Goal: Find specific page/section: Find specific page/section

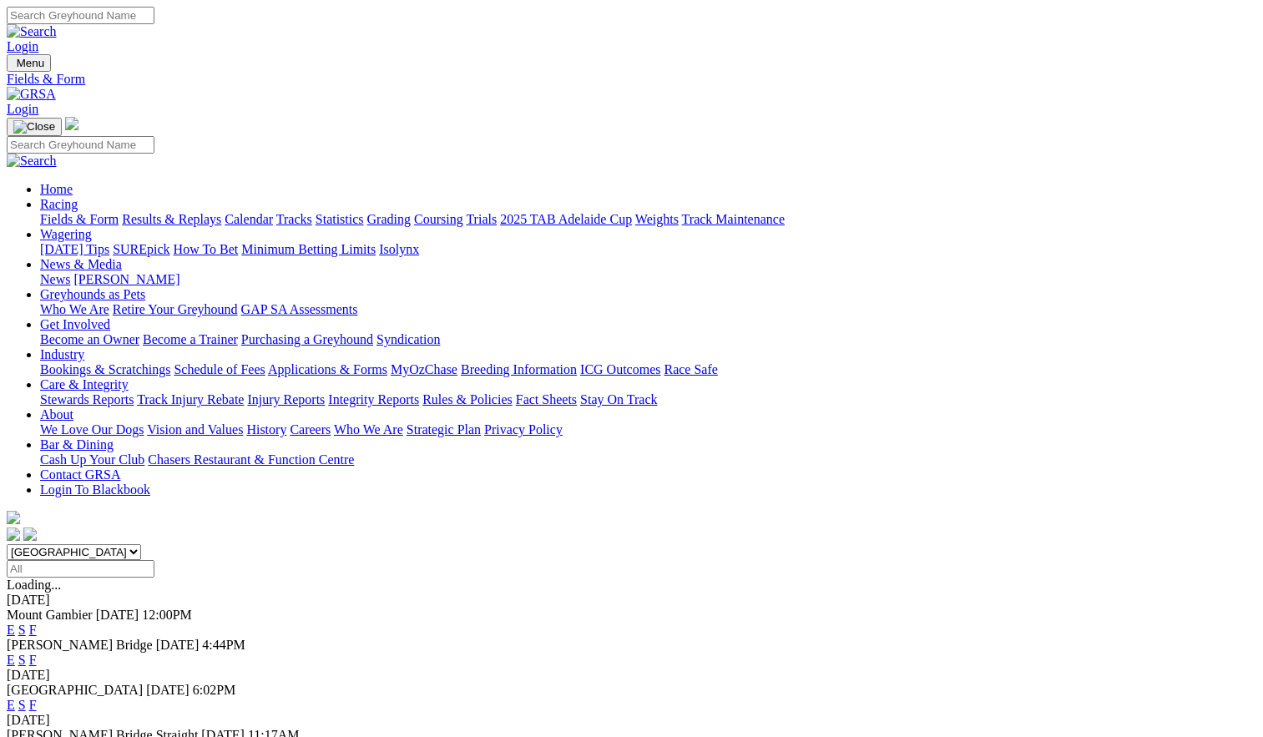
scroll to position [3, 0]
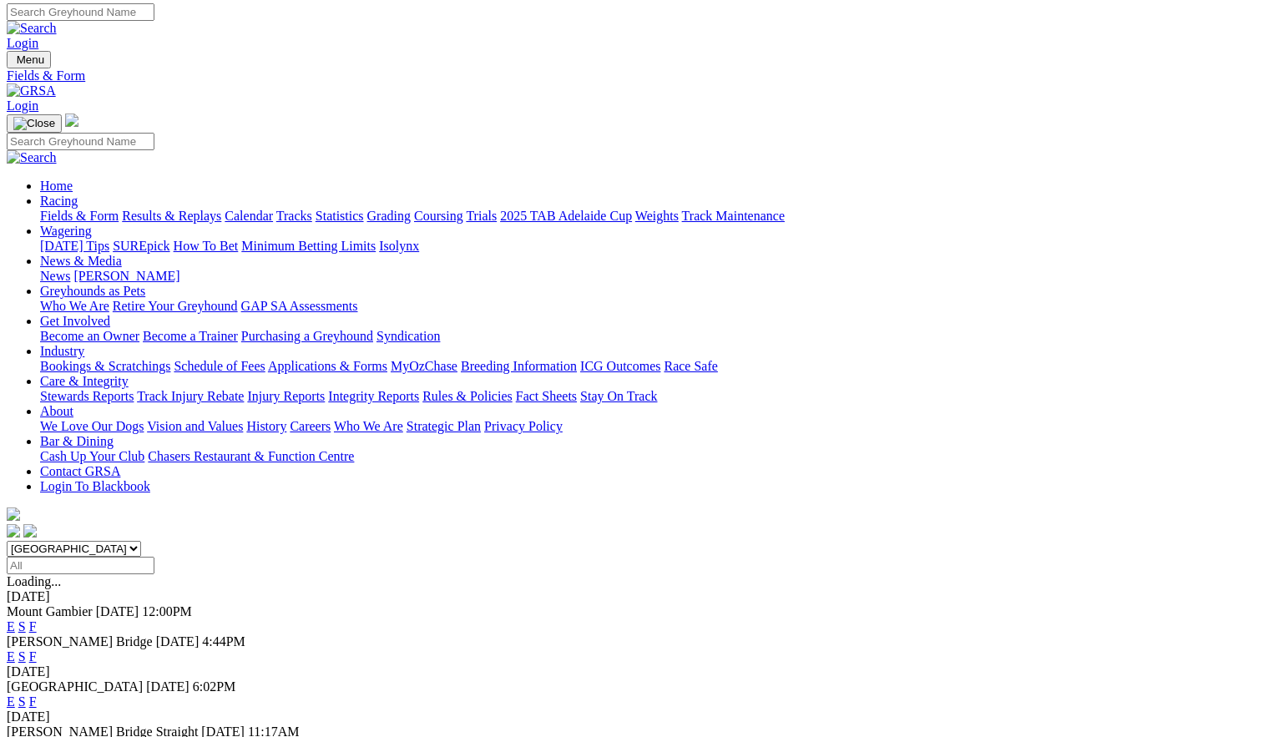
click at [37, 649] on link "F" at bounding box center [33, 656] width 8 height 14
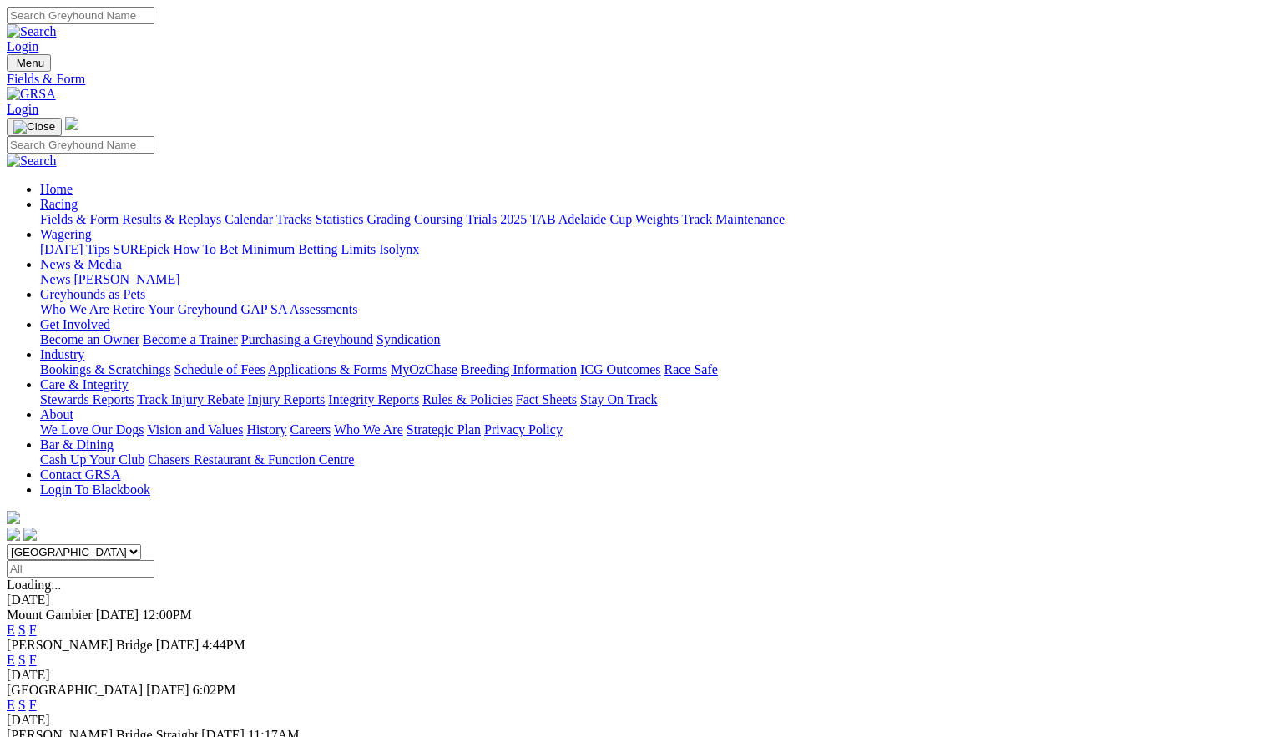
scroll to position [3, 0]
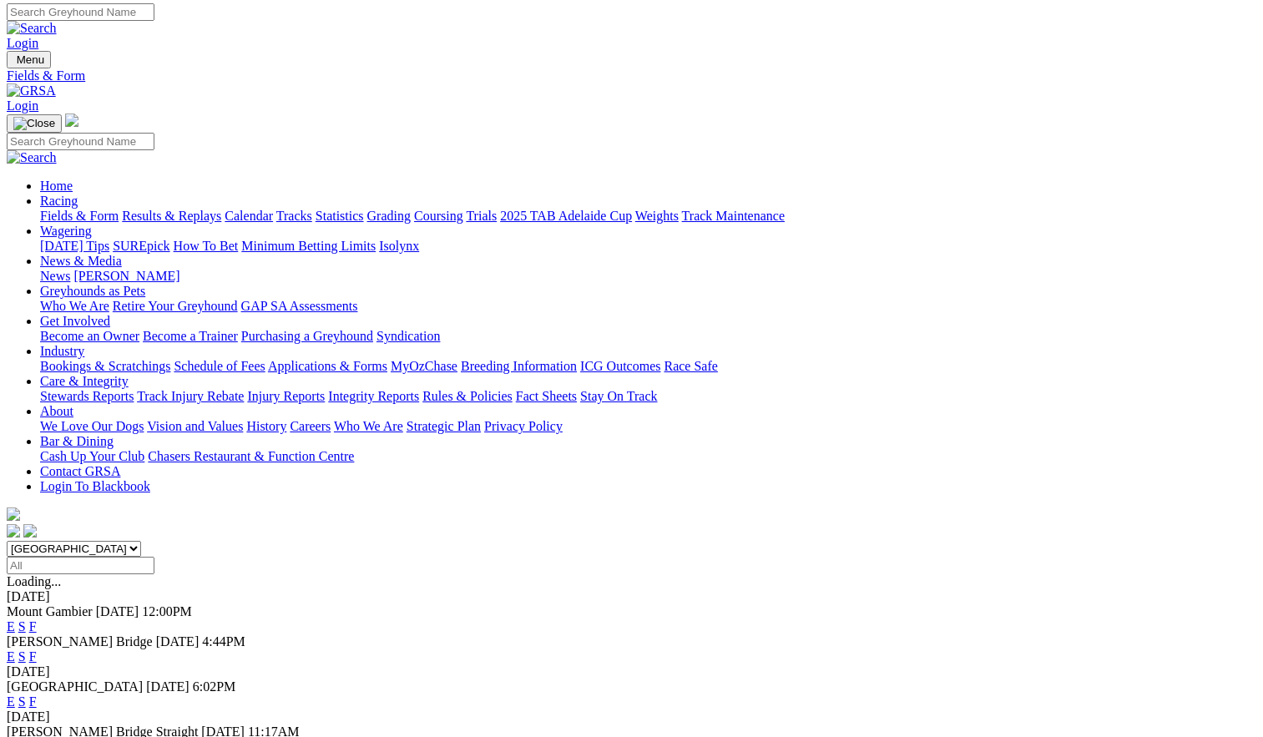
click at [37, 619] on link "F" at bounding box center [33, 626] width 8 height 14
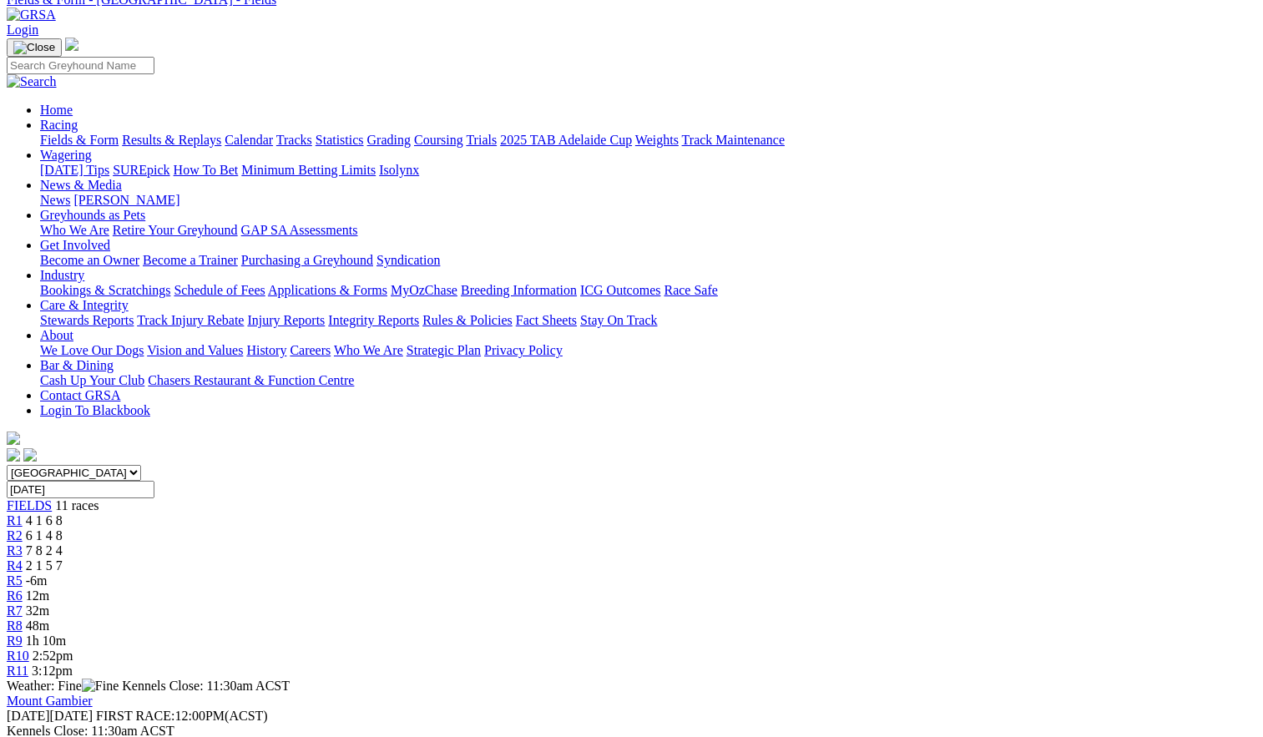
scroll to position [78, 0]
